Goal: Transaction & Acquisition: Book appointment/travel/reservation

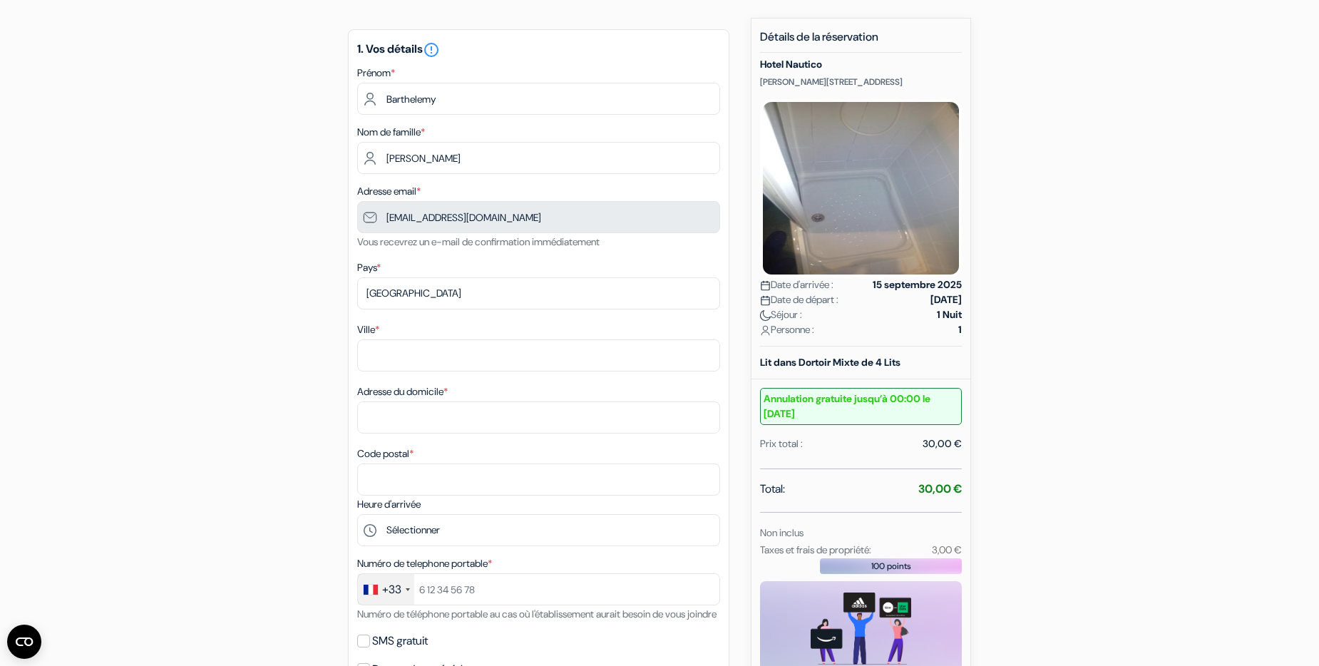
scroll to position [118, 0]
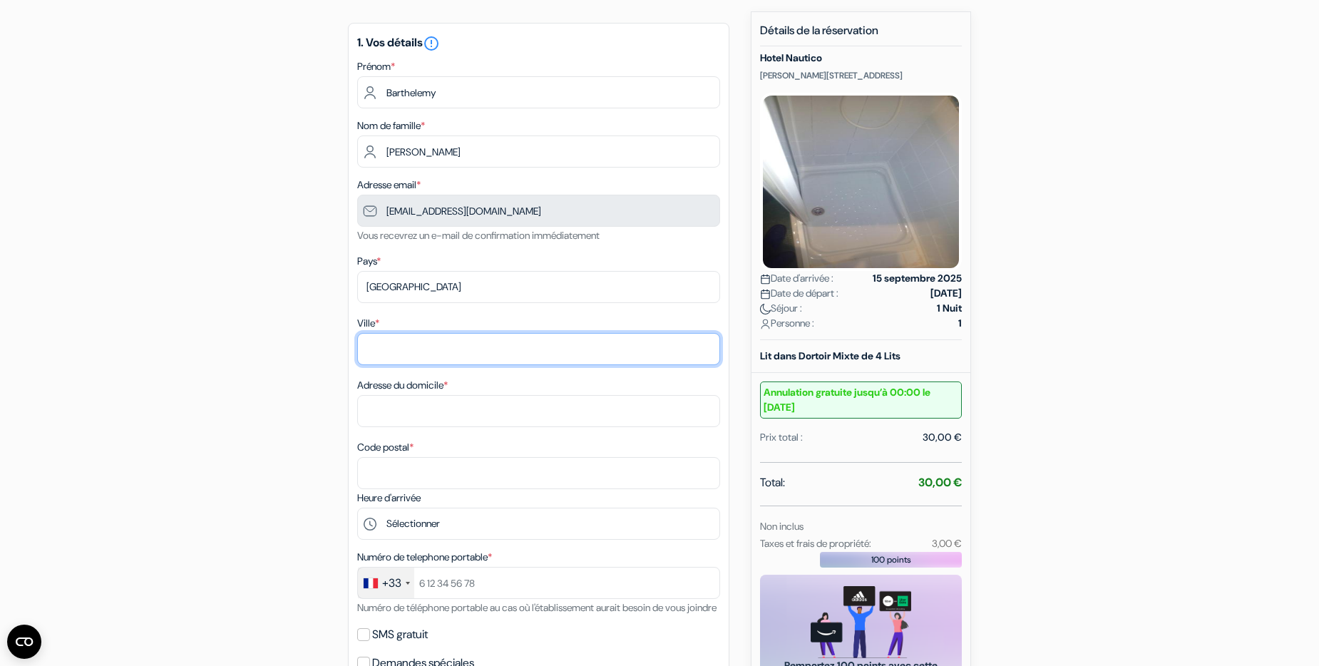
click at [573, 354] on input "Ville *" at bounding box center [538, 349] width 363 height 32
type input "[GEOGRAPHIC_DATA] (26100)"
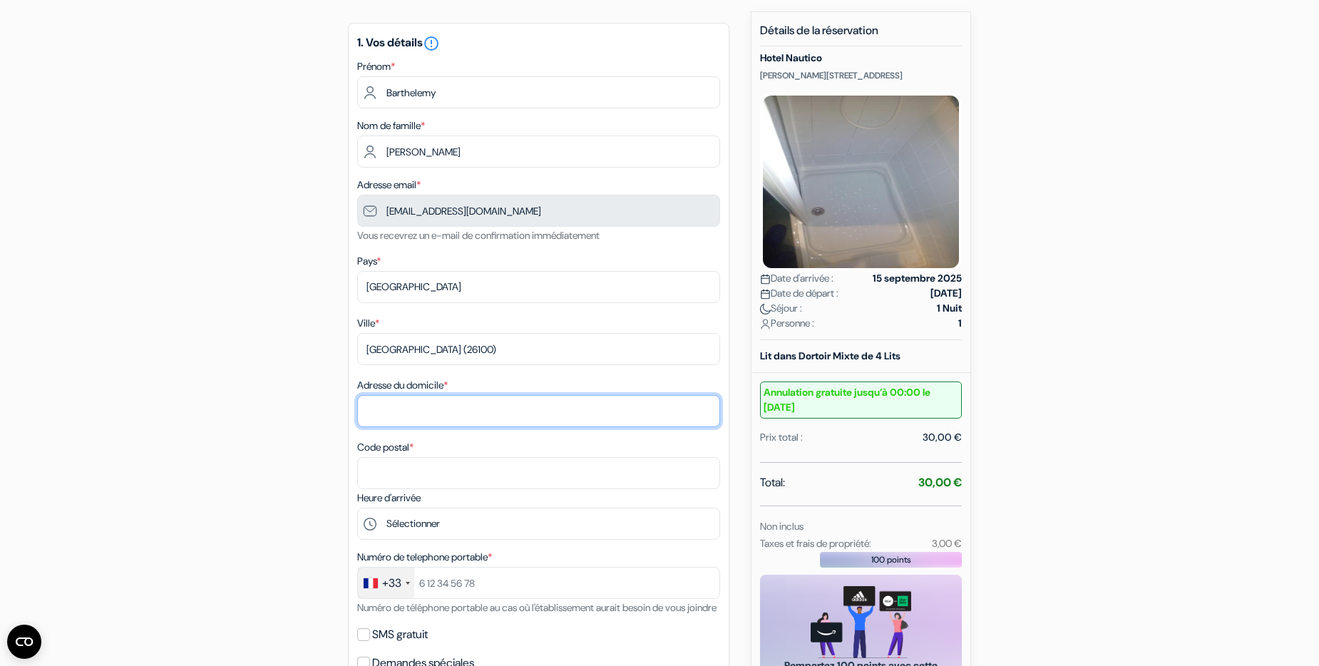
click at [507, 406] on input "Adresse du domicile *" at bounding box center [538, 411] width 363 height 32
type input "23 Boulevard de la libération"
type input "26100"
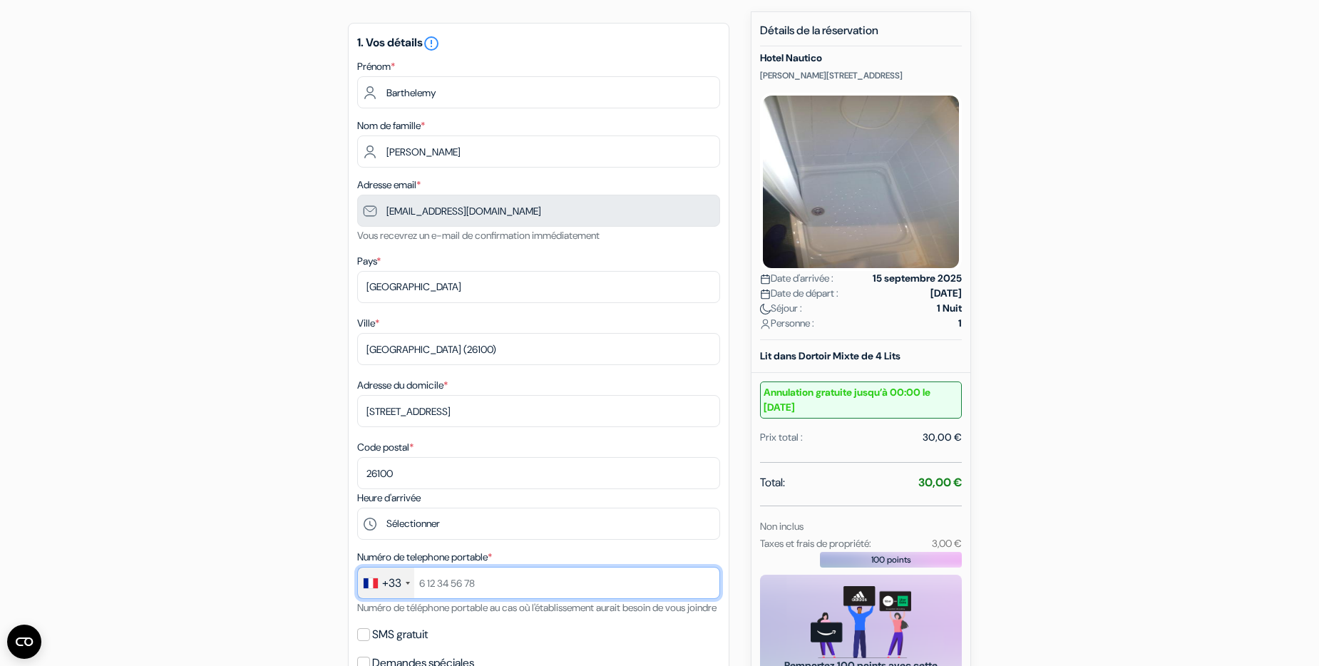
type input "0771593920"
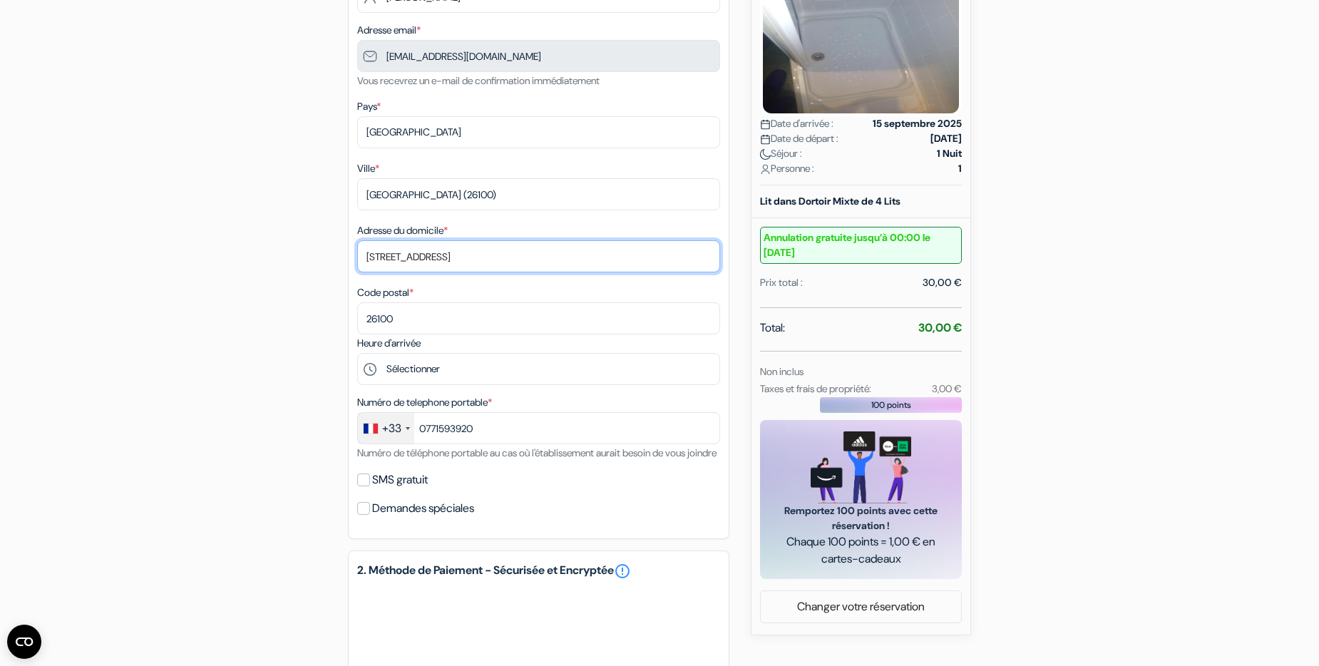
scroll to position [280, 0]
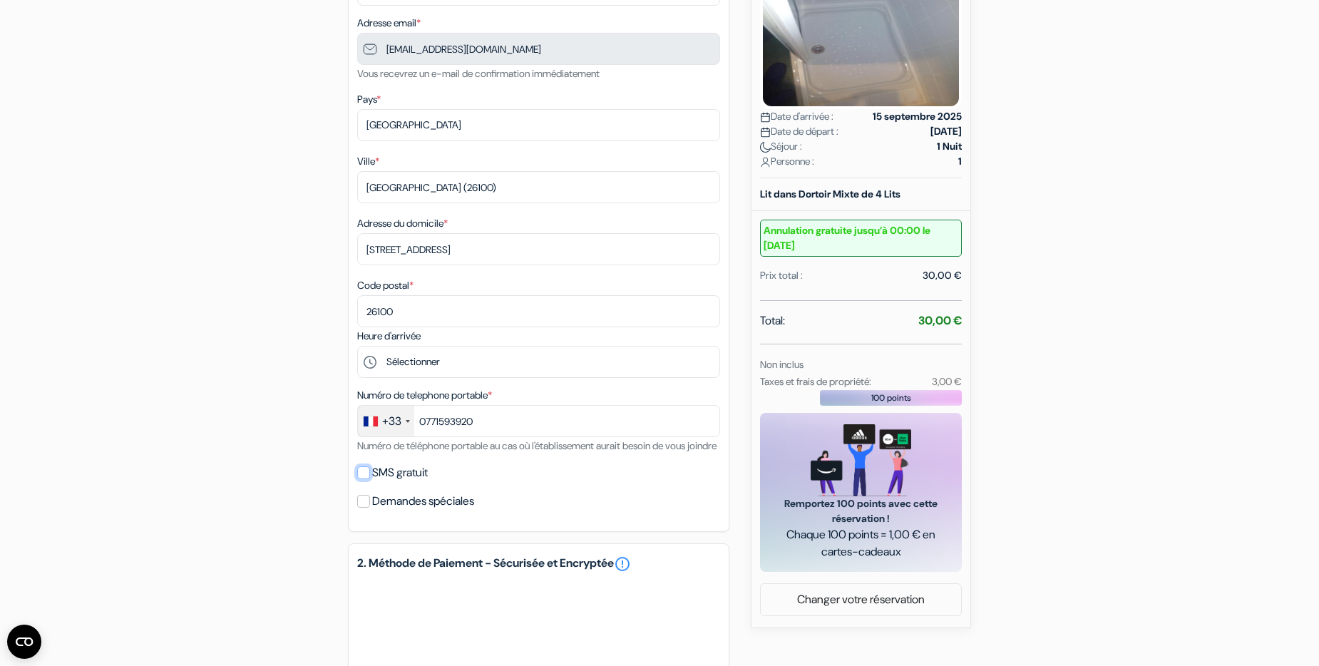
click at [368, 479] on input "SMS gratuit" at bounding box center [363, 472] width 13 height 13
checkbox input "true"
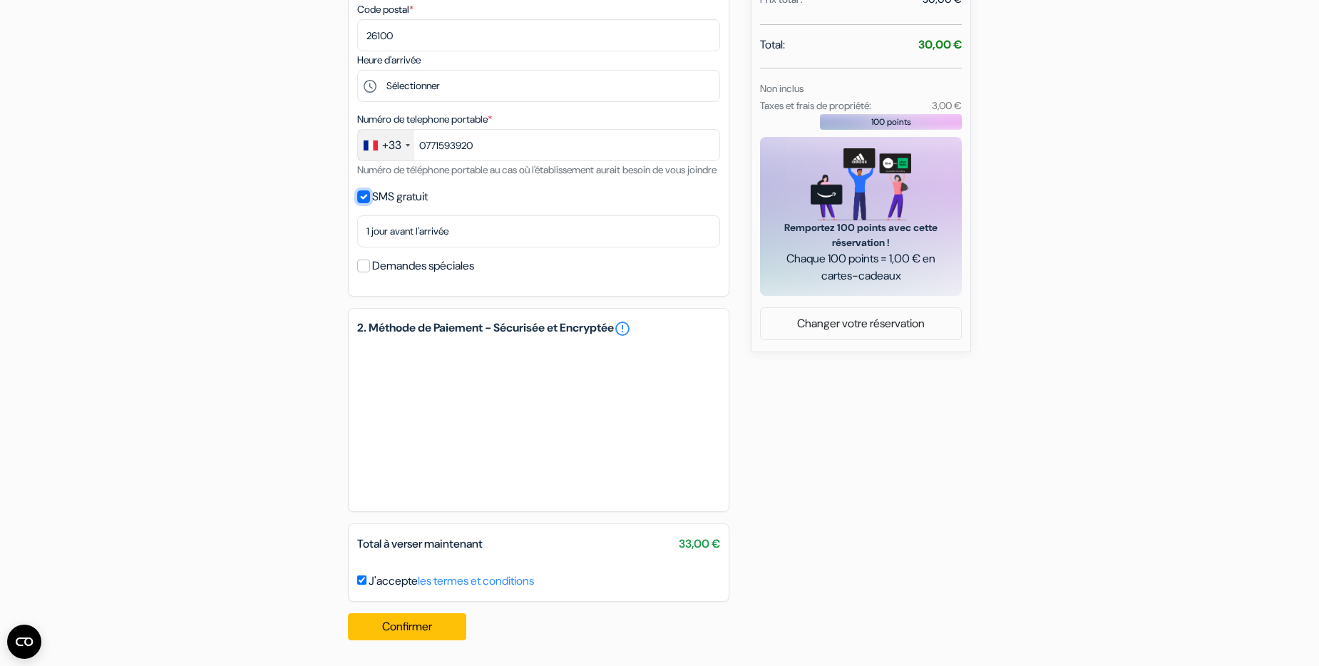
scroll to position [573, 0]
click at [424, 618] on button "Confirmer Loading..." at bounding box center [407, 626] width 118 height 27
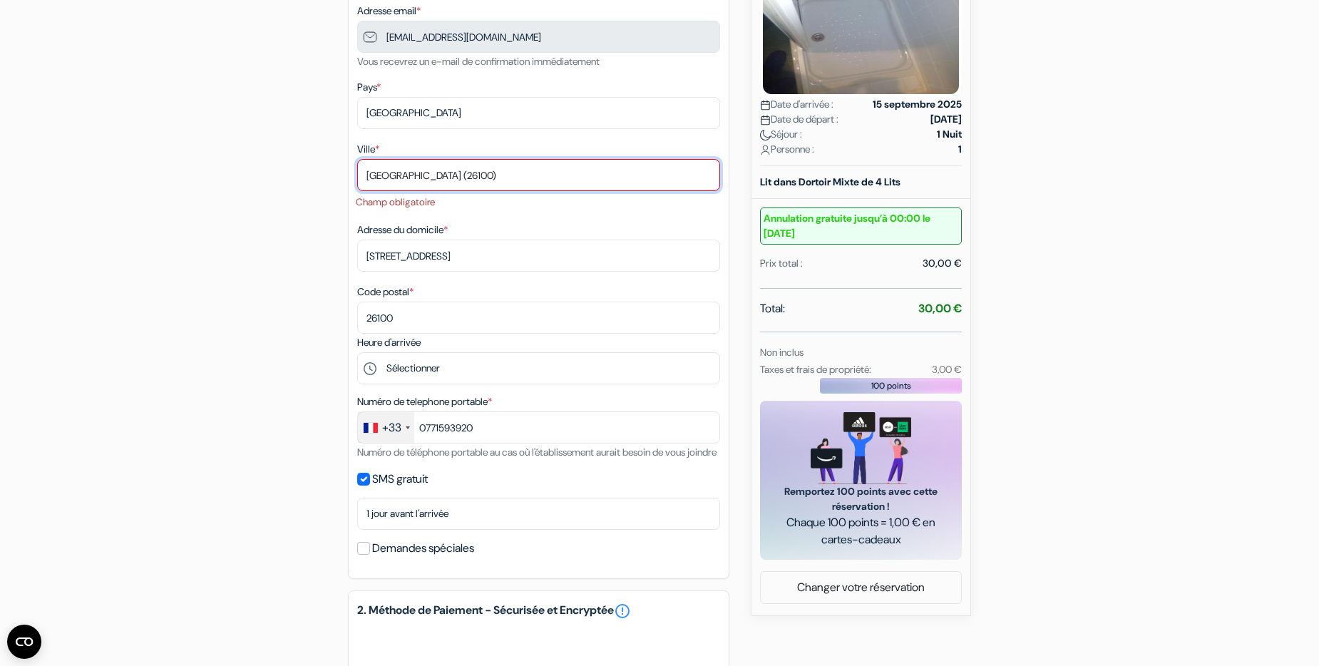
scroll to position [135, 0]
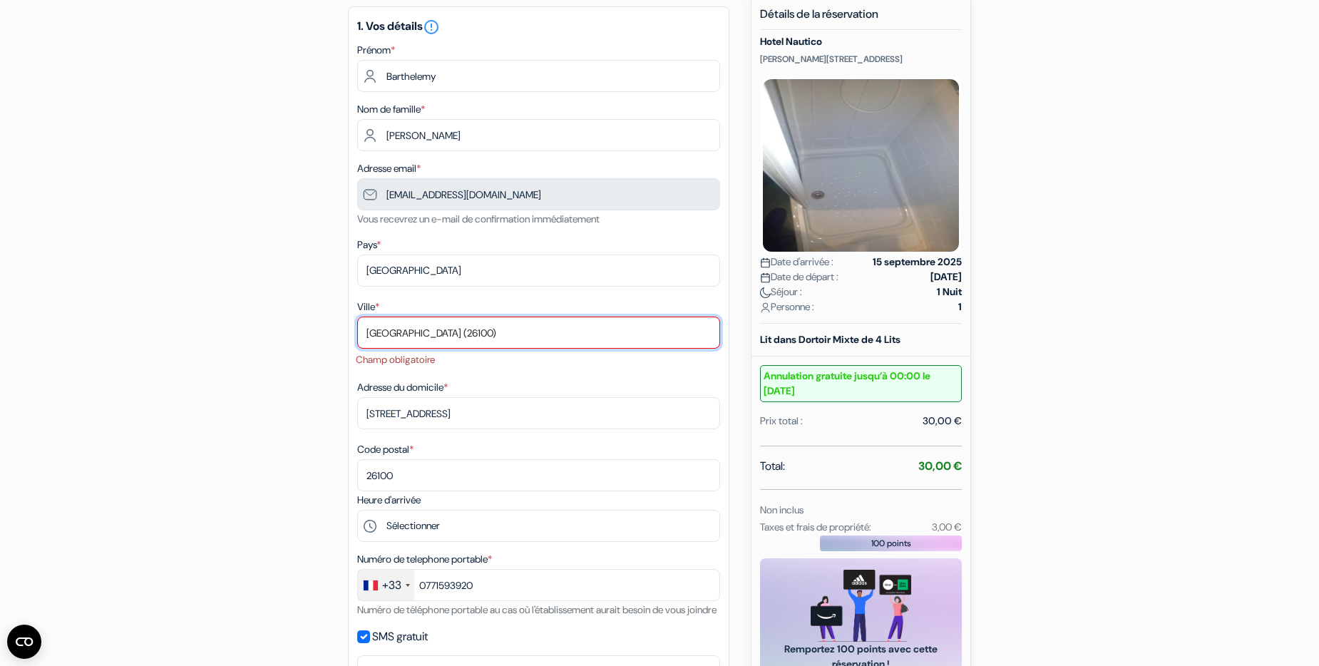
click at [464, 335] on input "Romans-sur-Isère (26100)" at bounding box center [538, 332] width 363 height 32
click at [515, 339] on input "Romans-sur-Isère (26100)" at bounding box center [538, 332] width 363 height 32
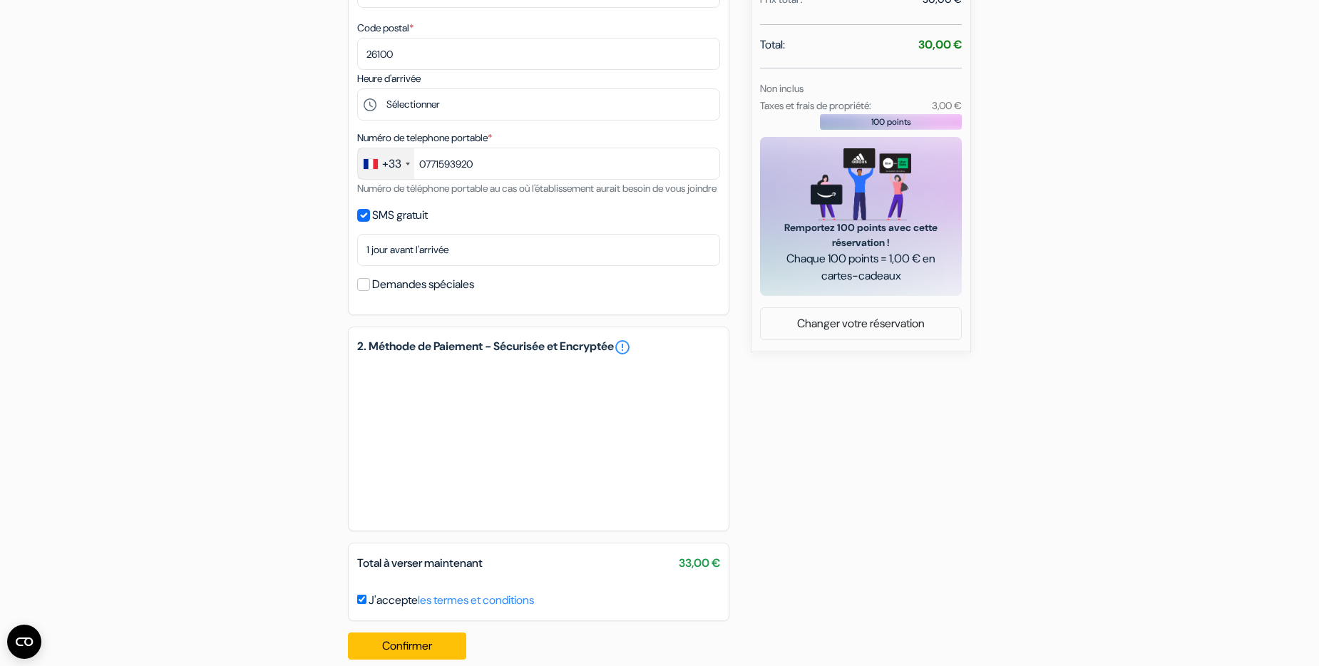
scroll to position [592, 0]
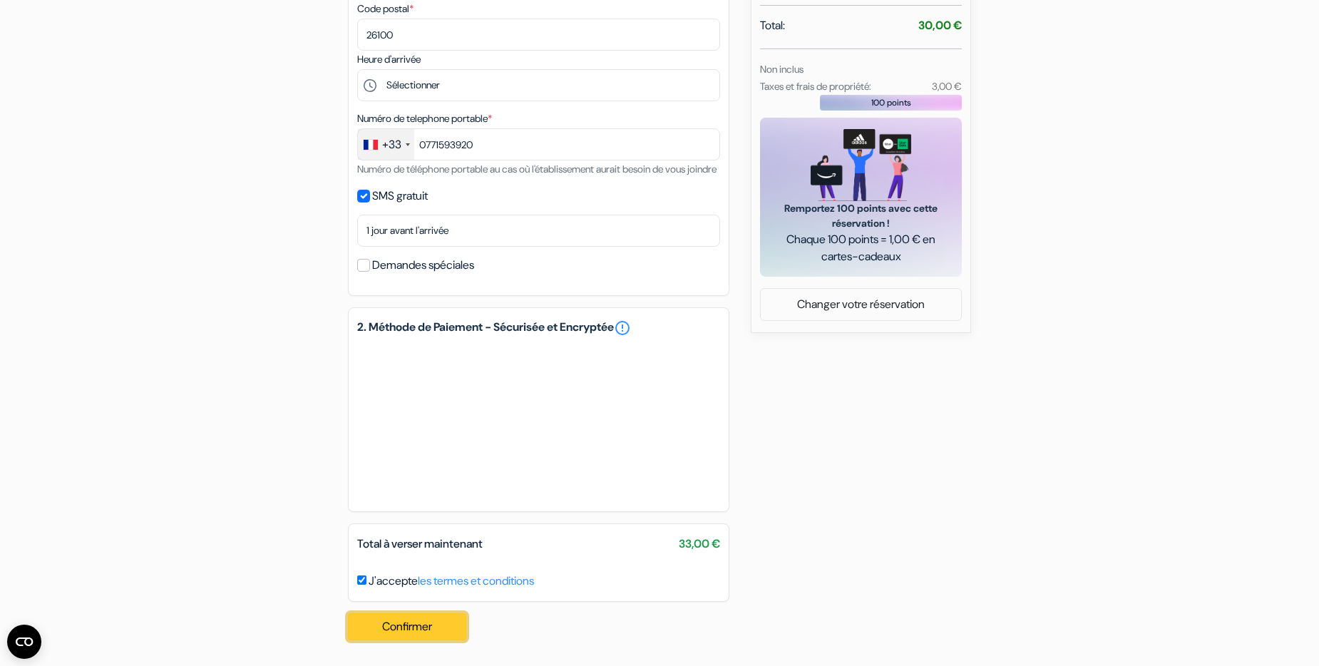
click at [432, 619] on button "Confirmer Loading..." at bounding box center [407, 626] width 118 height 27
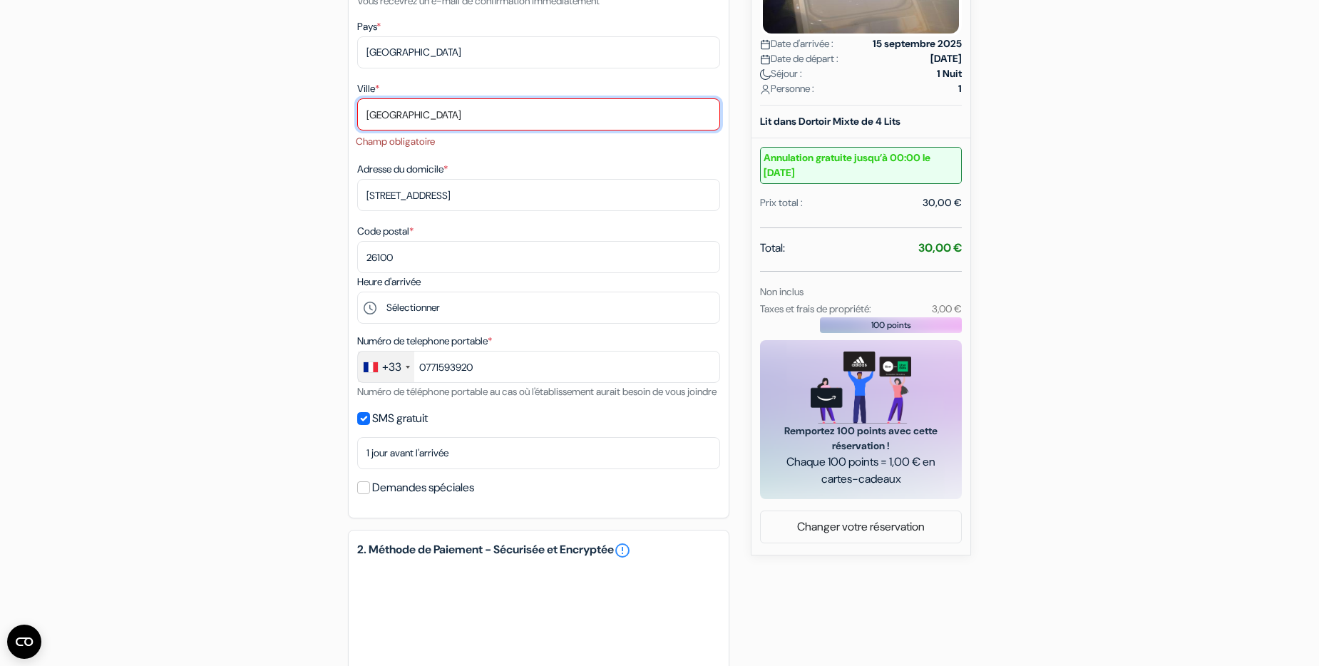
scroll to position [135, 0]
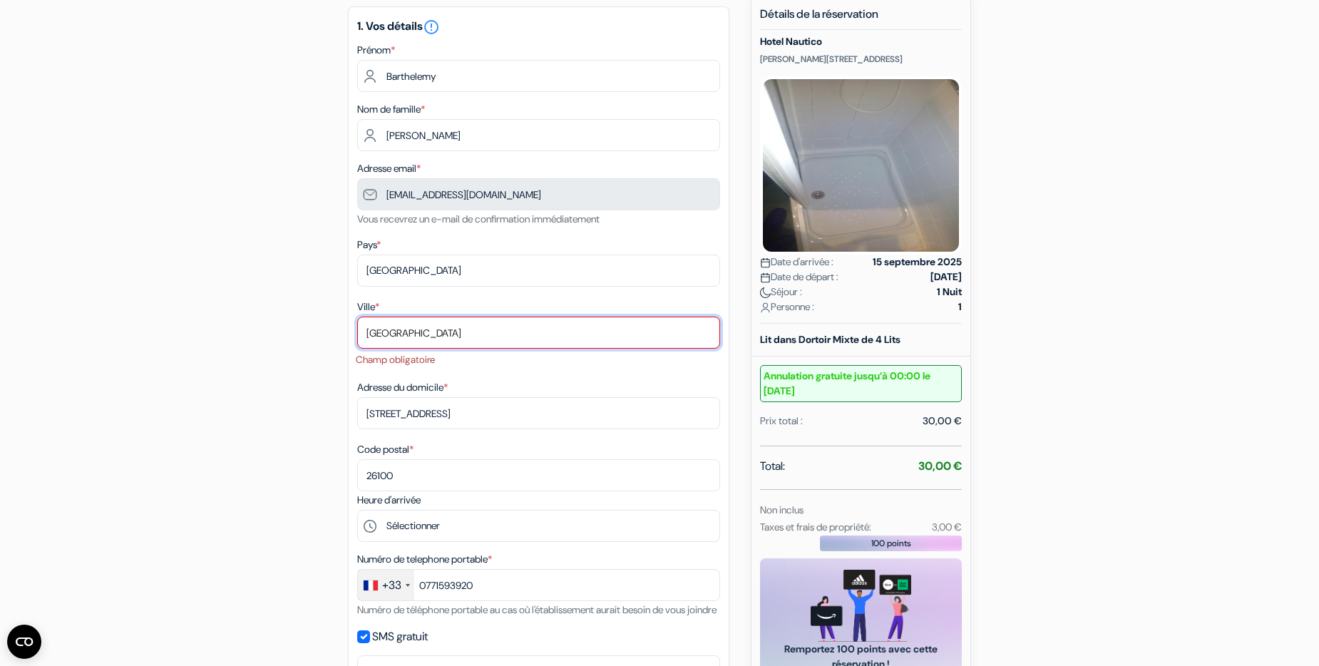
click at [460, 331] on input "Romans-sur-Isère" at bounding box center [538, 332] width 363 height 32
click at [368, 334] on input "Romans-sur-Isère" at bounding box center [538, 332] width 363 height 32
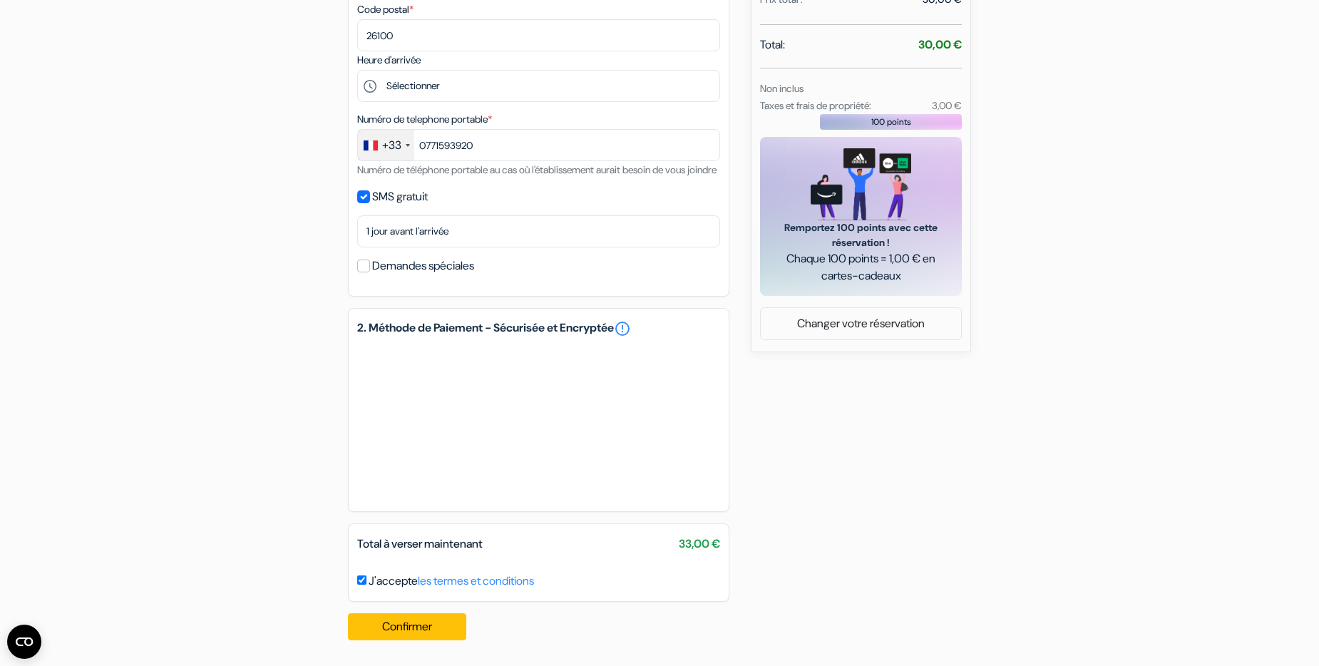
scroll to position [573, 0]
type input "romans sur Isère"
click at [428, 630] on button "Confirmer Loading..." at bounding box center [407, 626] width 118 height 27
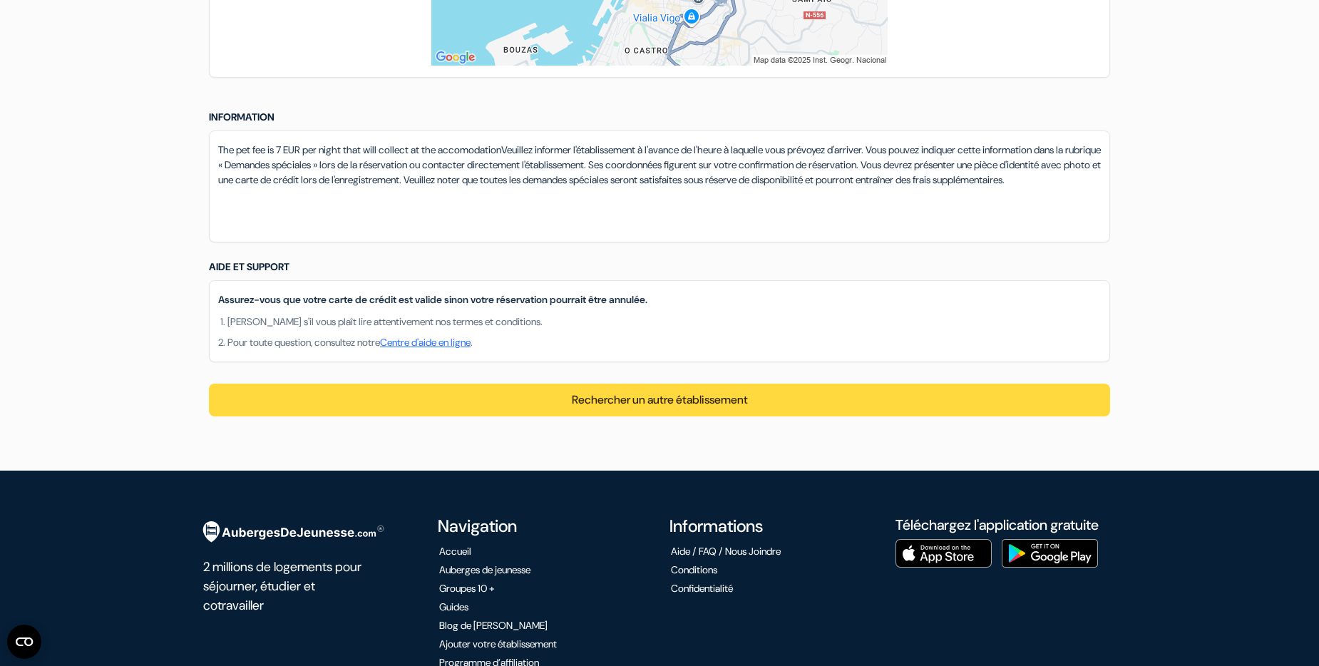
scroll to position [1150, 0]
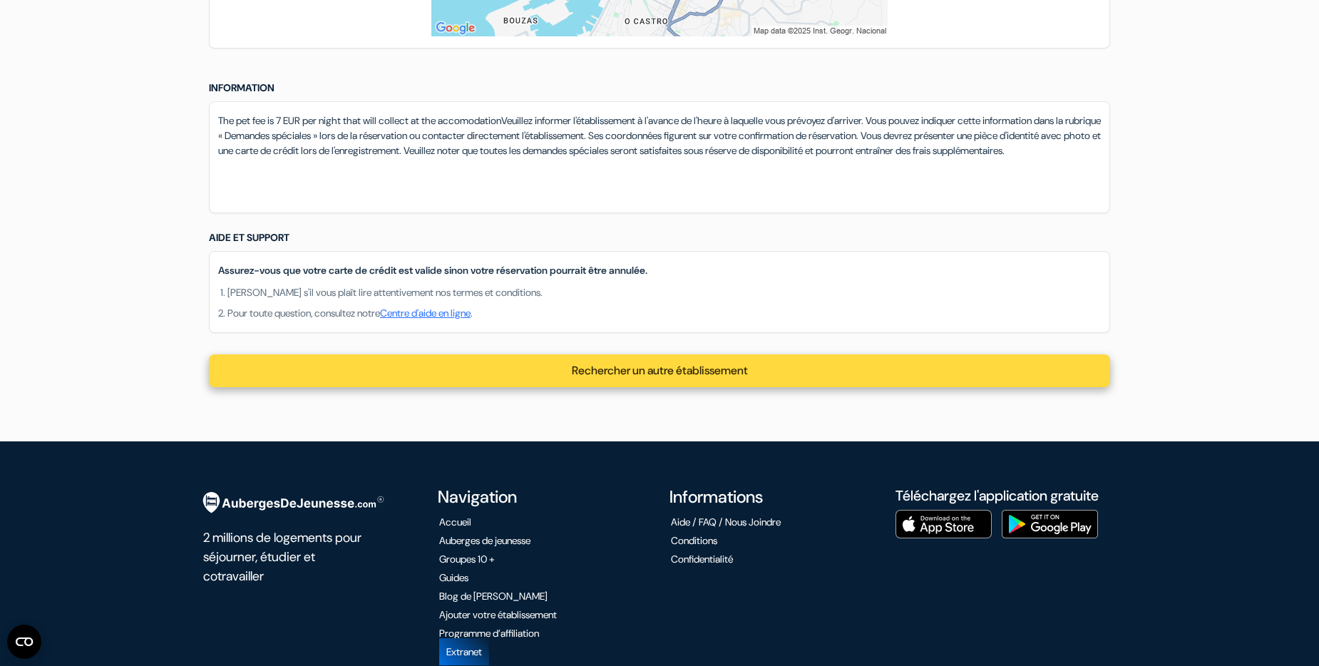
click at [661, 378] on span "Rechercher un autre établissement" at bounding box center [660, 370] width 176 height 15
